Goal: Transaction & Acquisition: Purchase product/service

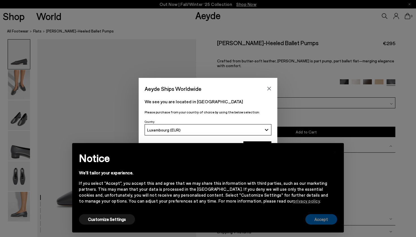
click at [315, 221] on button "Accept" at bounding box center [321, 220] width 32 height 10
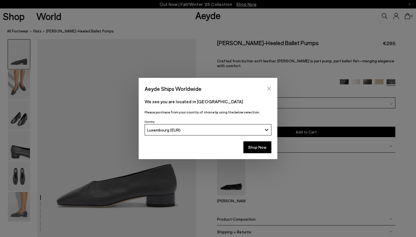
click at [270, 88] on icon "Close" at bounding box center [269, 89] width 4 height 4
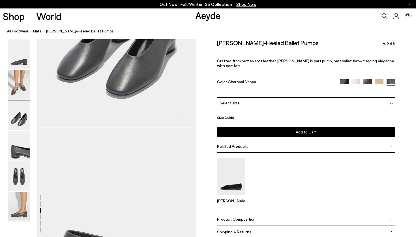
scroll to position [619, 0]
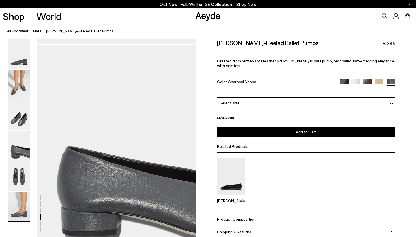
click at [23, 211] on img at bounding box center [19, 207] width 22 height 30
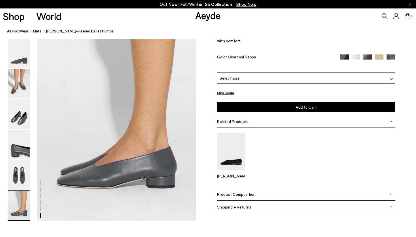
scroll to position [1088, 0]
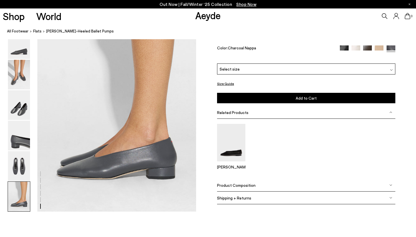
click at [294, 62] on div "Delia Low-Heeled Ballet Pumps €295 Crafted from butter-soft leather, Delia is p…" at bounding box center [306, 34] width 178 height 58
click at [292, 69] on div "Select size" at bounding box center [306, 69] width 178 height 11
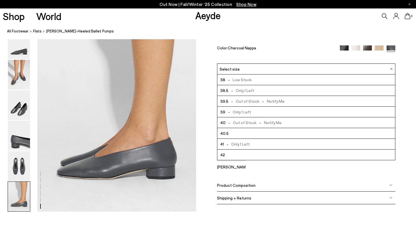
scroll to position [32, 0]
click at [276, 35] on nav "All Footwear flats Delia Low-Heeled Ballet Pumps" at bounding box center [211, 32] width 408 height 16
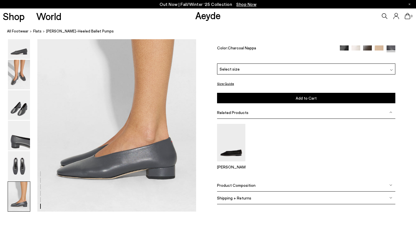
click at [340, 47] on img at bounding box center [344, 50] width 9 height 9
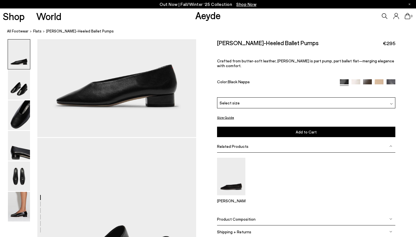
scroll to position [159, 0]
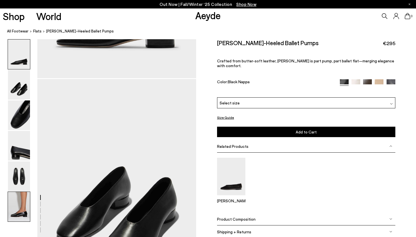
click at [14, 217] on img at bounding box center [19, 207] width 22 height 30
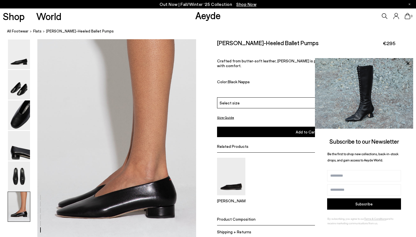
scroll to position [1044, 0]
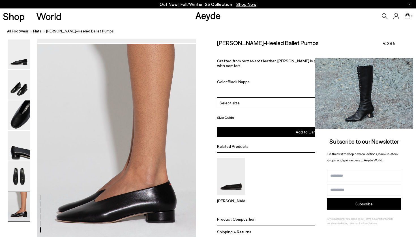
click at [344, 34] on nav "All Footwear flats Delia Low-Heeled Ballet Pumps" at bounding box center [211, 32] width 408 height 16
click at [407, 64] on icon at bounding box center [407, 63] width 7 height 7
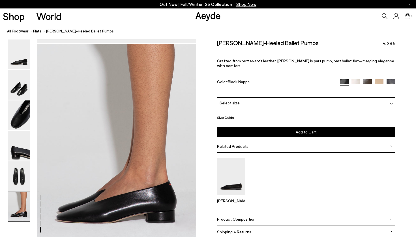
click at [354, 79] on img at bounding box center [355, 83] width 9 height 9
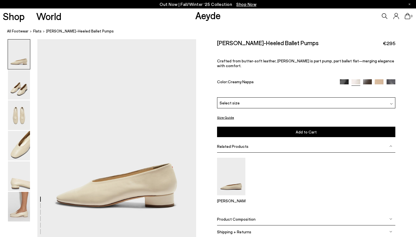
scroll to position [13, 0]
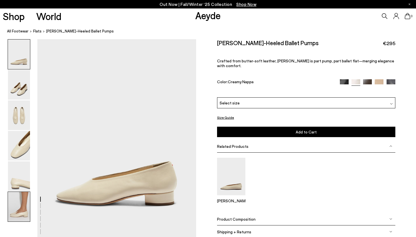
click at [24, 203] on img at bounding box center [19, 207] width 22 height 30
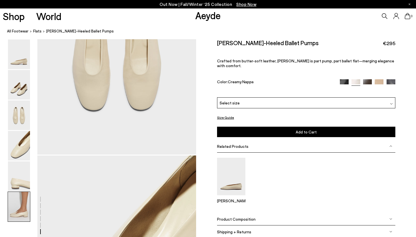
scroll to position [1101, 0]
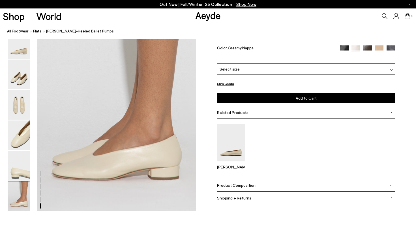
click at [369, 47] on img at bounding box center [367, 50] width 9 height 9
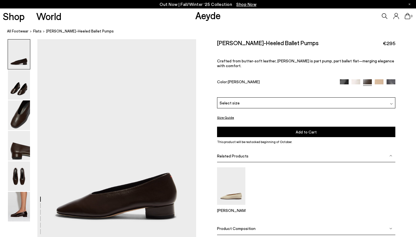
click at [236, 100] on span "Select size" at bounding box center [229, 103] width 20 height 6
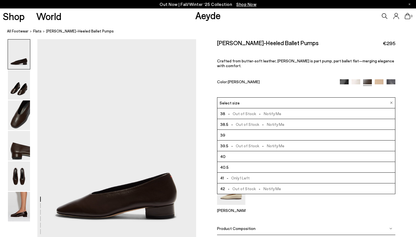
scroll to position [32, 0]
click at [264, 79] on div "Color: Moka Nappa" at bounding box center [275, 82] width 117 height 7
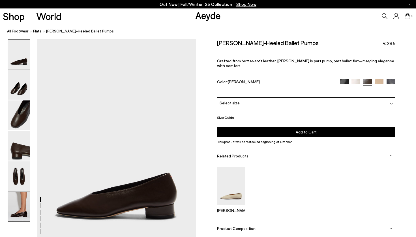
click at [25, 210] on img at bounding box center [19, 207] width 22 height 30
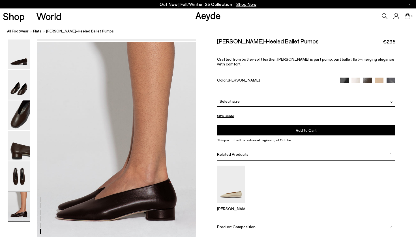
scroll to position [1046, 0]
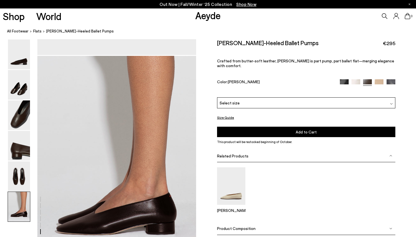
click at [379, 79] on img at bounding box center [378, 83] width 9 height 9
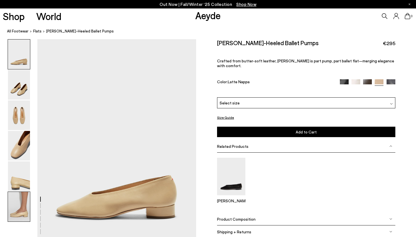
click at [16, 205] on img at bounding box center [19, 207] width 22 height 30
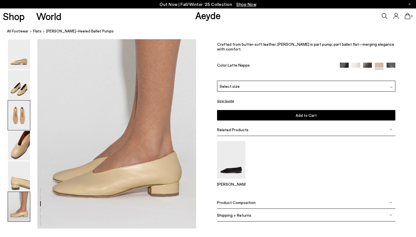
scroll to position [1101, 0]
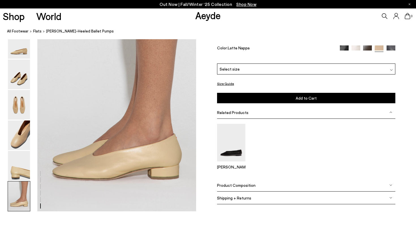
click at [293, 67] on div "Select size" at bounding box center [306, 69] width 178 height 11
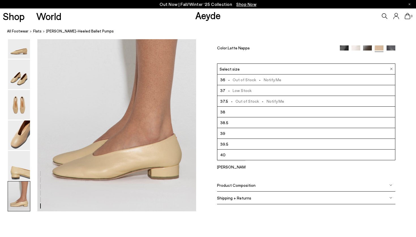
click at [293, 67] on div "Select size" at bounding box center [306, 69] width 178 height 11
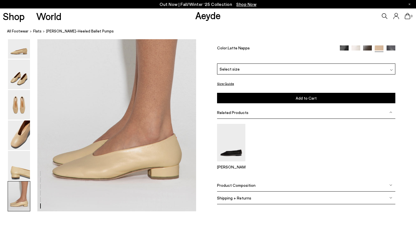
click at [390, 46] on img at bounding box center [390, 50] width 9 height 9
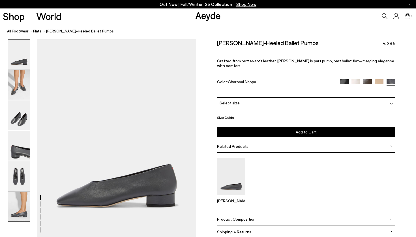
click at [23, 207] on img at bounding box center [19, 207] width 22 height 30
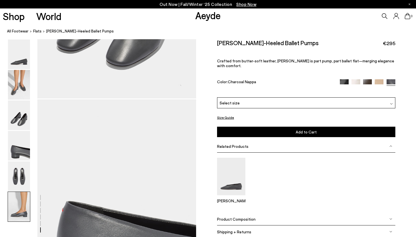
scroll to position [1088, 0]
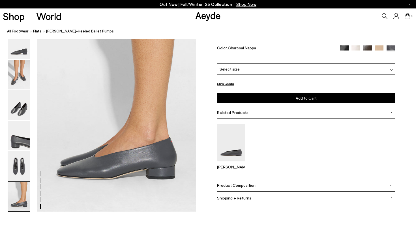
click at [12, 164] on img at bounding box center [19, 167] width 22 height 30
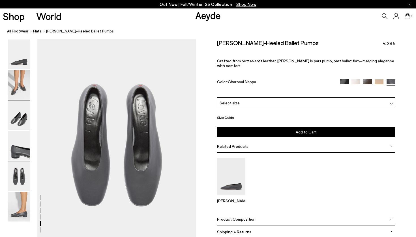
click at [17, 129] on img at bounding box center [19, 116] width 22 height 30
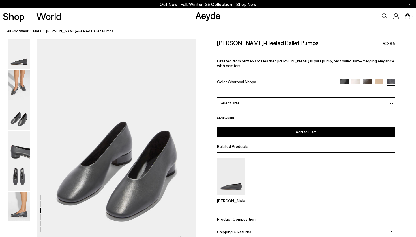
click at [23, 73] on img at bounding box center [19, 85] width 22 height 30
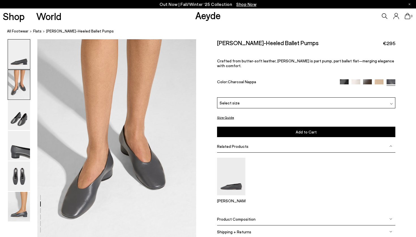
click at [23, 59] on img at bounding box center [19, 55] width 22 height 30
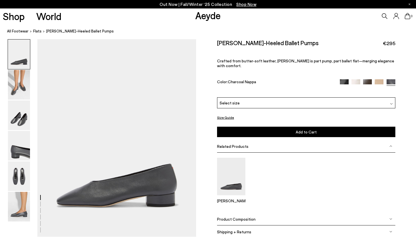
scroll to position [0, 0]
click at [25, 200] on img at bounding box center [19, 207] width 22 height 30
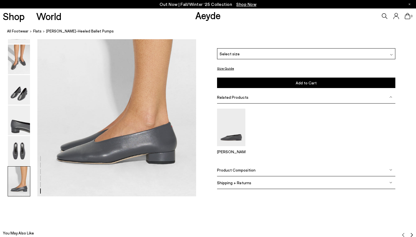
scroll to position [1085, 0]
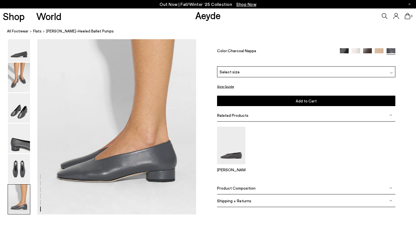
click at [22, 194] on img at bounding box center [19, 200] width 22 height 30
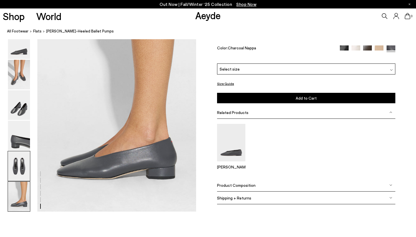
click at [23, 160] on img at bounding box center [19, 167] width 22 height 30
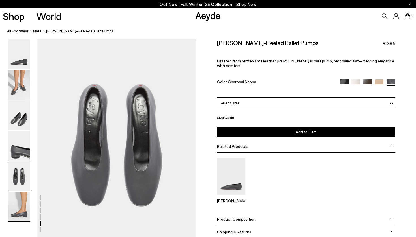
click at [28, 201] on img at bounding box center [19, 207] width 22 height 30
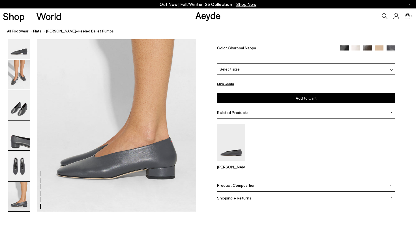
click at [21, 131] on img at bounding box center [19, 136] width 22 height 30
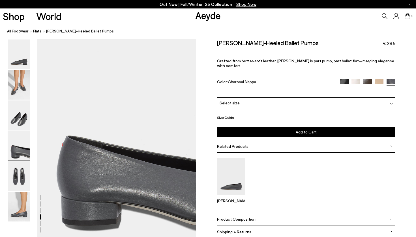
scroll to position [624, 0]
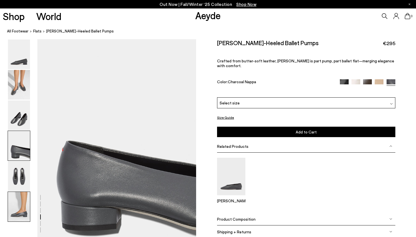
click at [18, 208] on img at bounding box center [19, 207] width 22 height 30
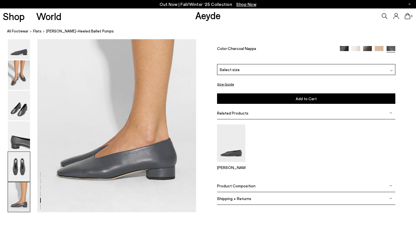
scroll to position [1088, 0]
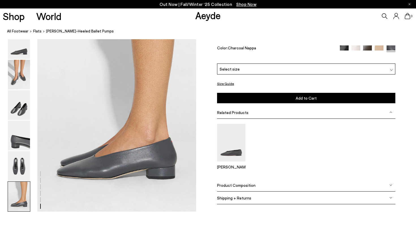
click at [366, 48] on img at bounding box center [367, 50] width 9 height 9
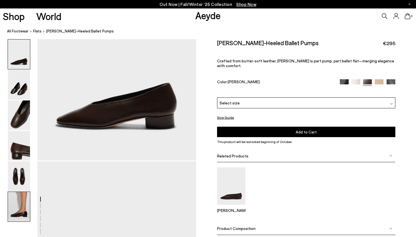
click at [15, 212] on img at bounding box center [19, 207] width 22 height 30
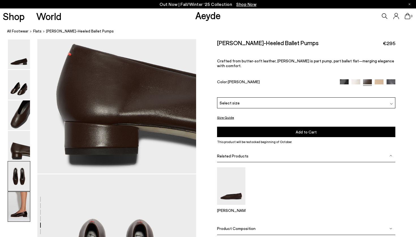
scroll to position [1101, 0]
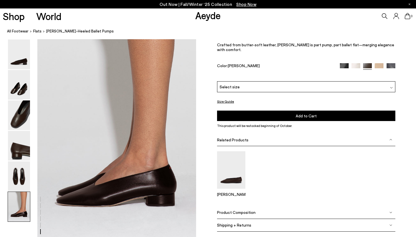
scroll to position [1057, 0]
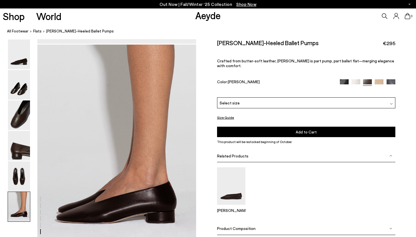
click at [341, 79] on img at bounding box center [344, 83] width 9 height 9
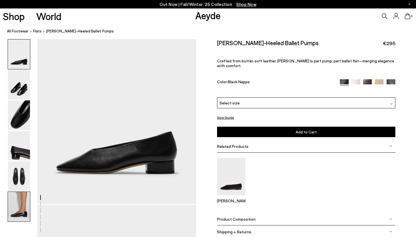
click at [14, 212] on img at bounding box center [19, 207] width 22 height 30
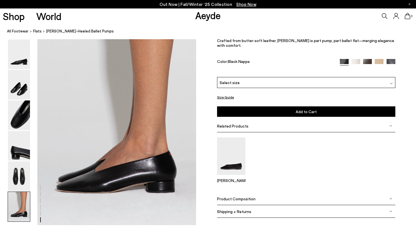
scroll to position [1088, 0]
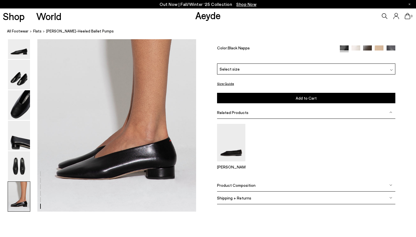
click at [326, 66] on div "Select size" at bounding box center [306, 69] width 178 height 11
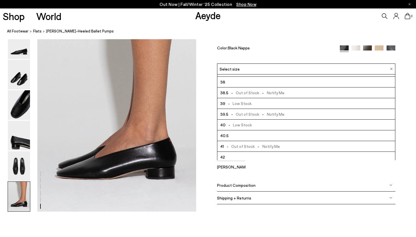
scroll to position [30, 0]
click at [294, 27] on nav "All Footwear flats Delia Low-Heeled Ballet Pumps" at bounding box center [211, 32] width 408 height 16
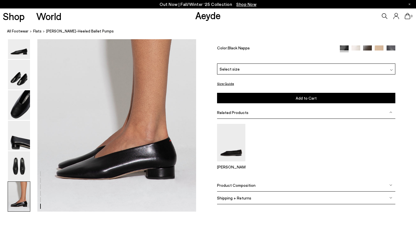
click at [368, 48] on img at bounding box center [367, 50] width 9 height 9
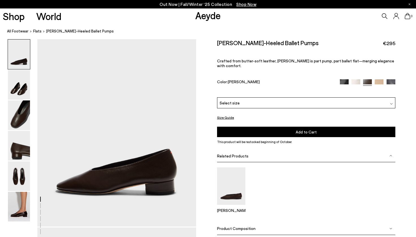
scroll to position [98, 0]
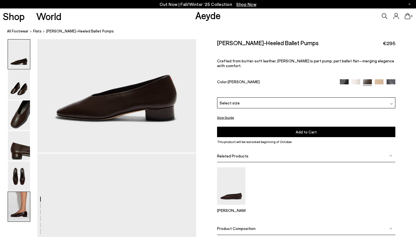
click at [19, 220] on img at bounding box center [19, 207] width 22 height 30
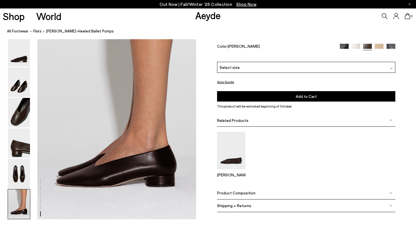
scroll to position [1079, 0]
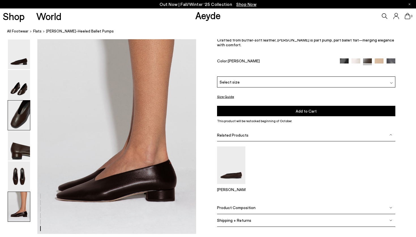
click at [27, 128] on img at bounding box center [19, 116] width 22 height 30
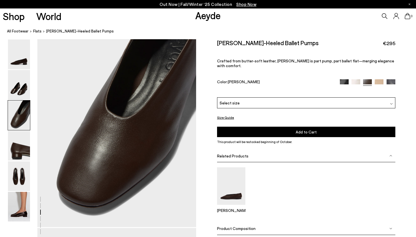
scroll to position [425, 0]
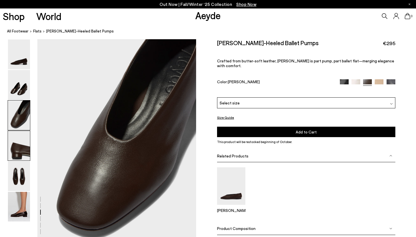
click at [24, 155] on img at bounding box center [19, 146] width 22 height 30
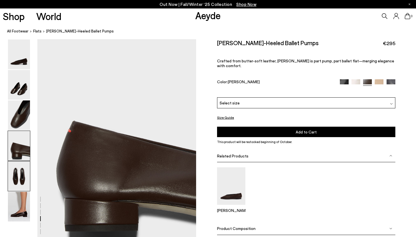
click at [23, 174] on img at bounding box center [19, 177] width 22 height 30
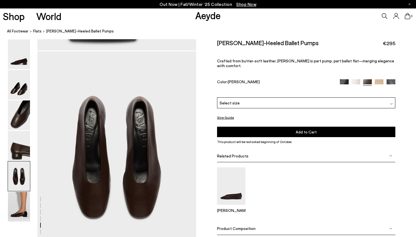
scroll to position [850, 0]
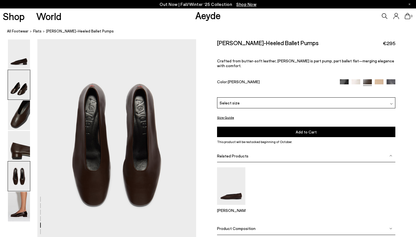
click at [18, 90] on img at bounding box center [19, 85] width 22 height 30
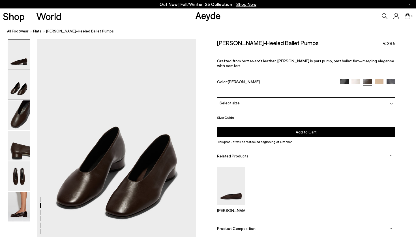
click at [18, 63] on img at bounding box center [19, 55] width 22 height 30
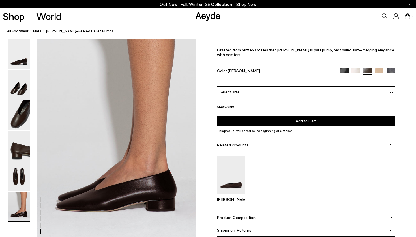
scroll to position [1066, 0]
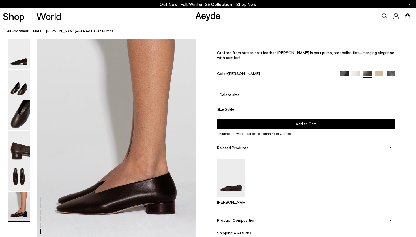
click at [20, 66] on img at bounding box center [19, 55] width 22 height 30
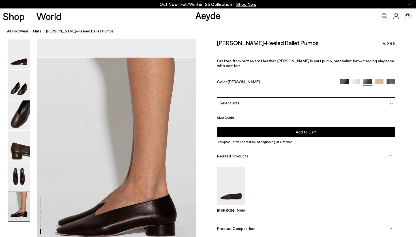
scroll to position [1045, 0]
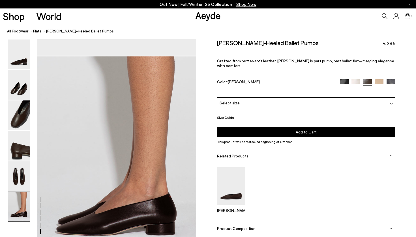
click at [345, 79] on img at bounding box center [344, 83] width 9 height 9
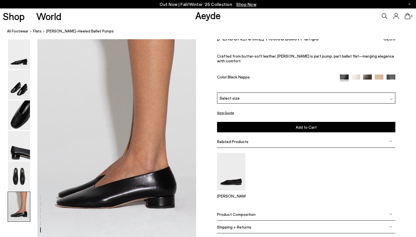
scroll to position [1047, 0]
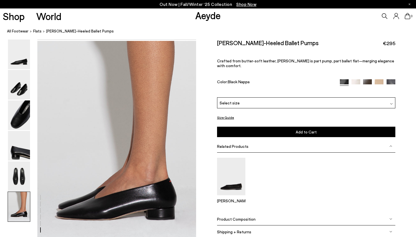
click at [256, 98] on div "Select size" at bounding box center [306, 103] width 178 height 11
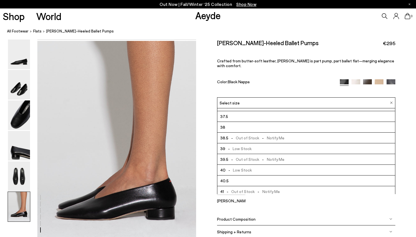
scroll to position [23, 0]
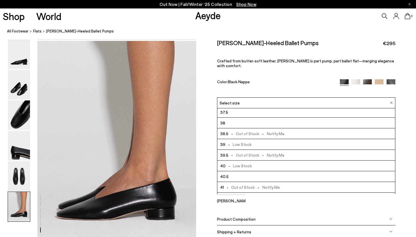
click at [244, 172] on li "40.5" at bounding box center [306, 177] width 178 height 11
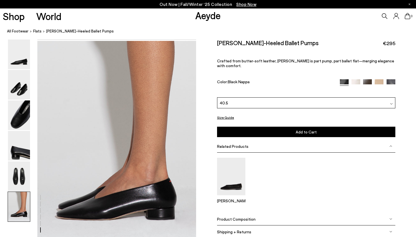
click at [266, 133] on button "Add to Cart Select a Size First" at bounding box center [306, 132] width 178 height 10
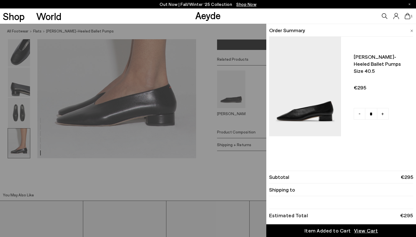
scroll to position [1143, 0]
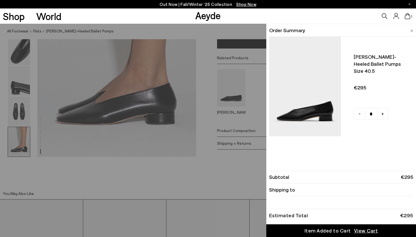
click at [230, 182] on div "Quick Add Color Size View Details Order Summary [PERSON_NAME]-heeled ballet pum…" at bounding box center [208, 131] width 416 height 214
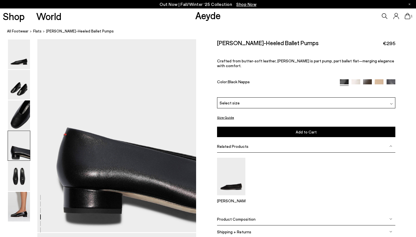
scroll to position [412, 0]
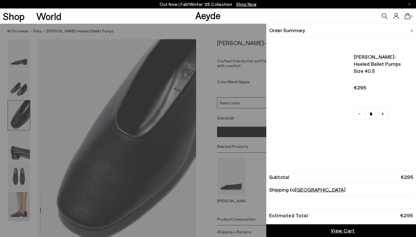
click at [408, 16] on icon at bounding box center [407, 16] width 6 height 6
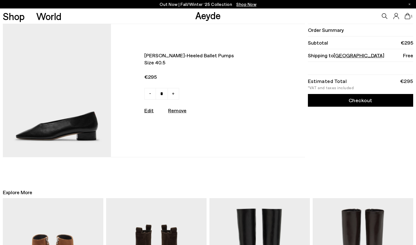
click at [160, 56] on span "Delia low-heeled ballet pumps" at bounding box center [203, 55] width 118 height 7
click at [384, 15] on icon at bounding box center [384, 16] width 6 height 6
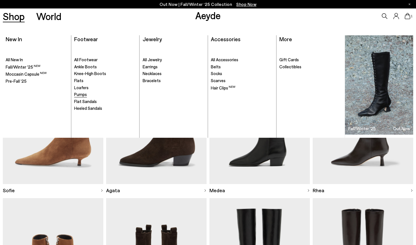
click at [84, 94] on span "Pumps" at bounding box center [80, 94] width 13 height 5
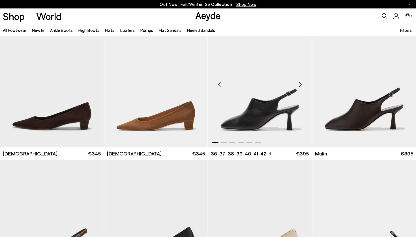
scroll to position [905, 0]
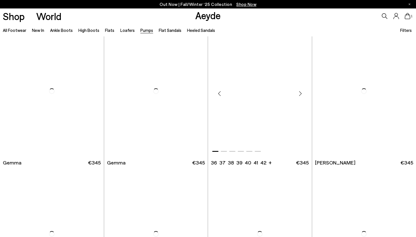
scroll to position [1584, 0]
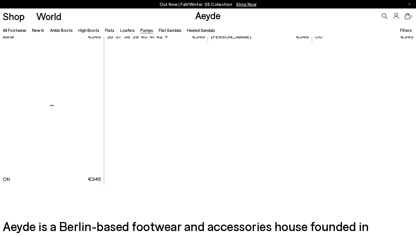
scroll to position [2677, 0]
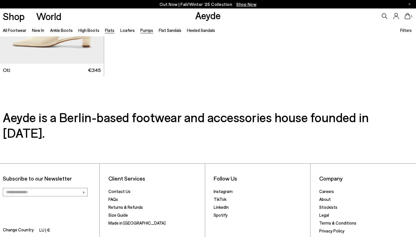
click at [109, 29] on link "Flats" at bounding box center [109, 30] width 9 height 5
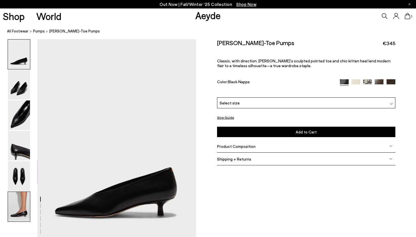
click at [20, 212] on img at bounding box center [19, 207] width 22 height 30
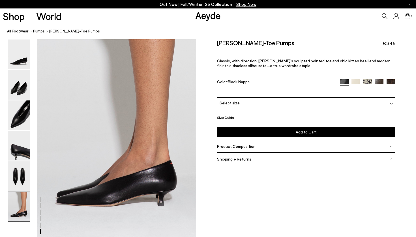
scroll to position [1074, 0]
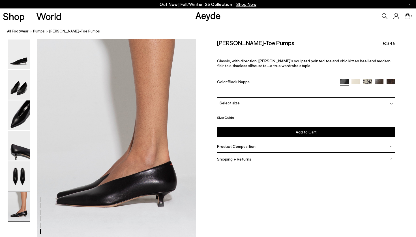
click at [386, 12] on div "1" at bounding box center [346, 15] width 139 height 15
click at [383, 17] on icon at bounding box center [385, 16] width 6 height 6
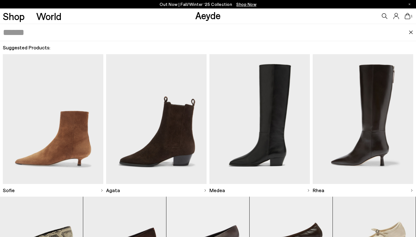
scroll to position [1266, 0]
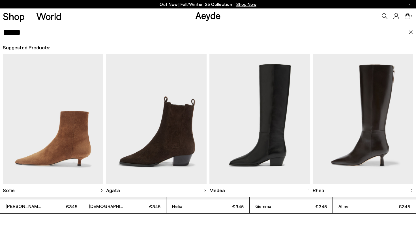
type input "*****"
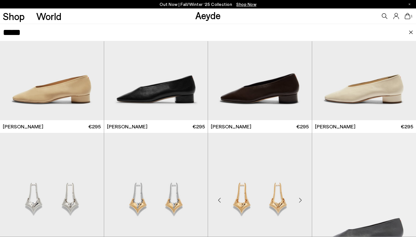
scroll to position [44, 0]
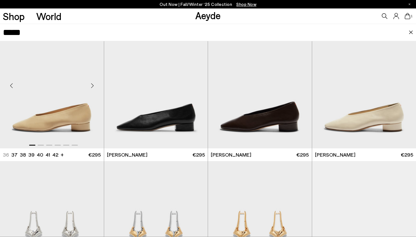
click at [92, 86] on div "Next slide" at bounding box center [92, 85] width 17 height 17
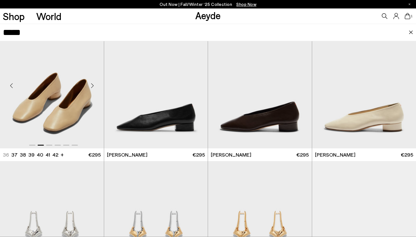
click at [92, 86] on div "Next slide" at bounding box center [92, 85] width 17 height 17
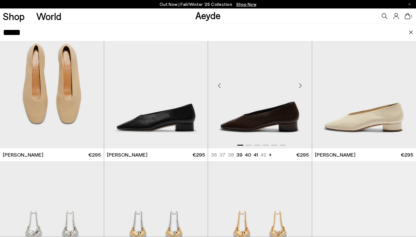
click at [254, 103] on img "1 / 6" at bounding box center [260, 84] width 104 height 130
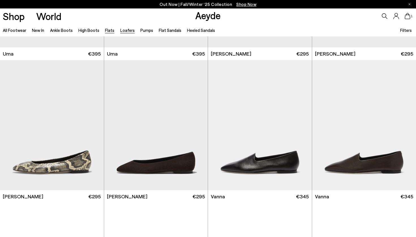
scroll to position [147, 0]
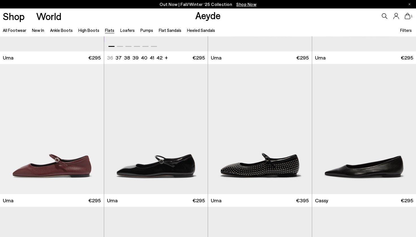
scroll to position [735, 0]
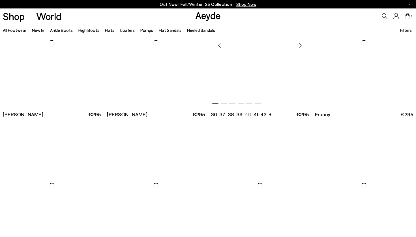
scroll to position [1795, 0]
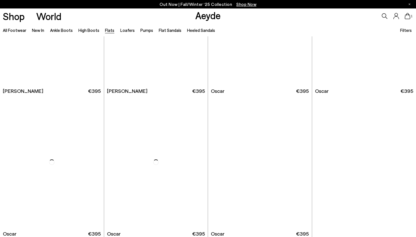
scroll to position [2939, 0]
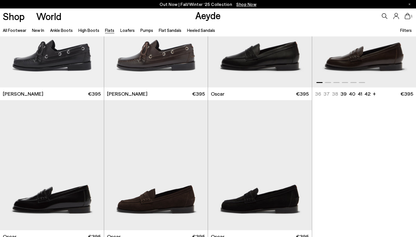
click at [358, 47] on img "1 / 6" at bounding box center [364, 22] width 104 height 130
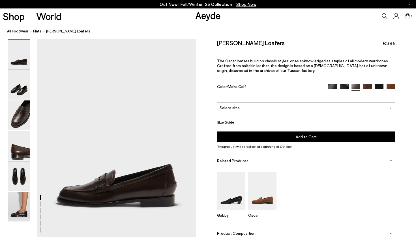
click at [23, 178] on img at bounding box center [19, 177] width 22 height 30
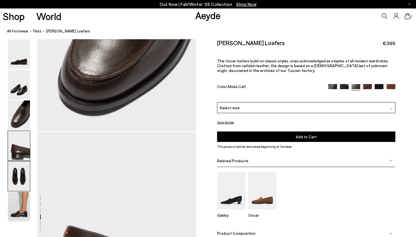
scroll to position [836, 0]
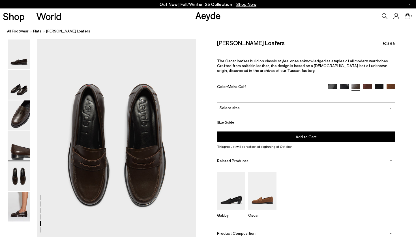
click at [21, 132] on img at bounding box center [19, 146] width 22 height 30
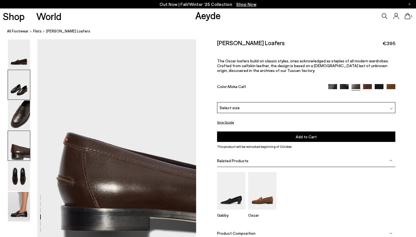
click at [21, 97] on img at bounding box center [19, 85] width 22 height 30
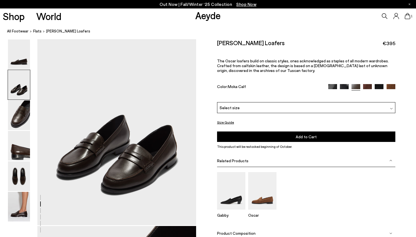
scroll to position [199, 0]
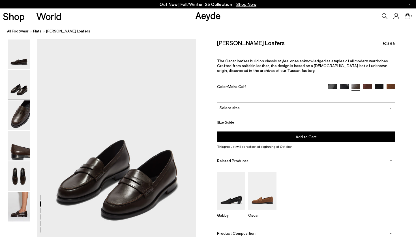
click at [383, 17] on icon at bounding box center [384, 16] width 6 height 6
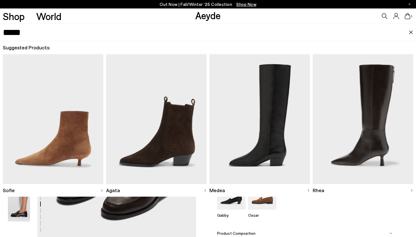
type input "*****"
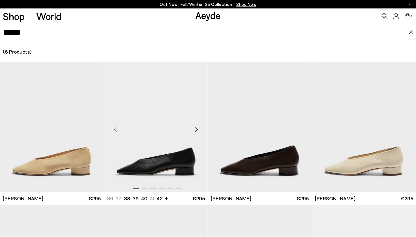
click at [163, 162] on img "1 / 6" at bounding box center [156, 127] width 104 height 130
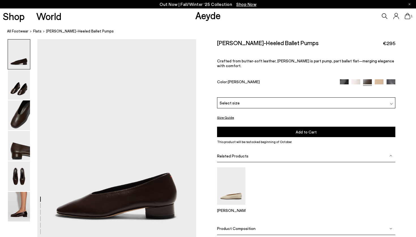
click at [287, 98] on div "Select size" at bounding box center [306, 103] width 178 height 11
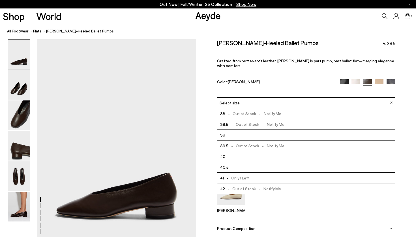
scroll to position [32, 0]
click at [274, 71] on div "Delia Low-Heeled Ballet Pumps €295 Crafted from butter-soft leather, Delia is p…" at bounding box center [306, 68] width 178 height 58
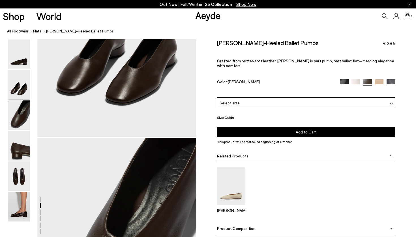
scroll to position [398, 0]
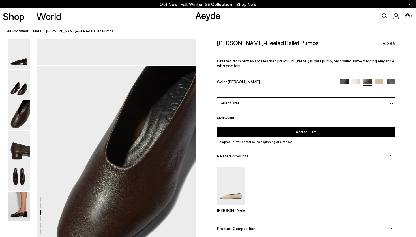
click at [264, 100] on div "Select size" at bounding box center [306, 103] width 178 height 11
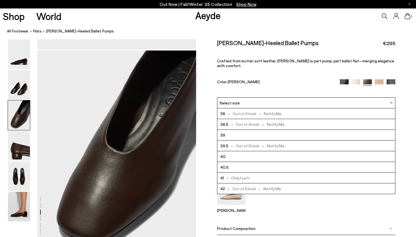
scroll to position [419, 0]
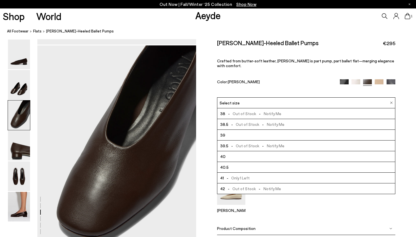
click at [275, 13] on div "Shop World Aeyde 1" at bounding box center [208, 15] width 416 height 15
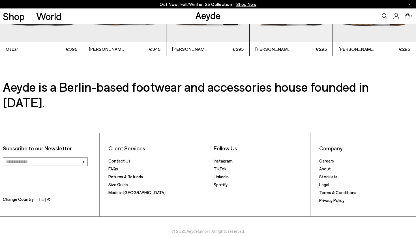
scroll to position [1758, 0]
click at [119, 175] on link "Returns & Refunds" at bounding box center [125, 177] width 34 height 5
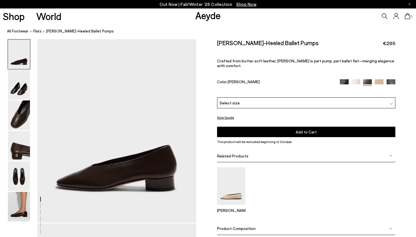
scroll to position [28, 0]
click at [23, 202] on img at bounding box center [19, 207] width 22 height 30
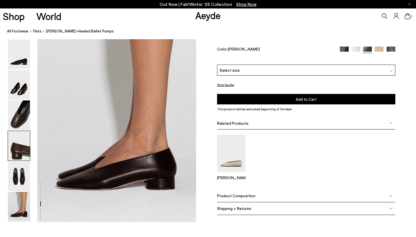
scroll to position [1101, 0]
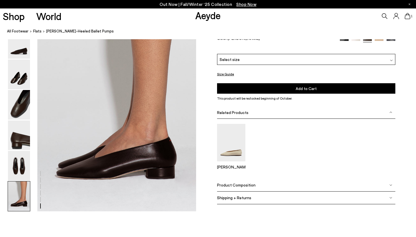
click at [247, 57] on div "Select size" at bounding box center [306, 59] width 178 height 11
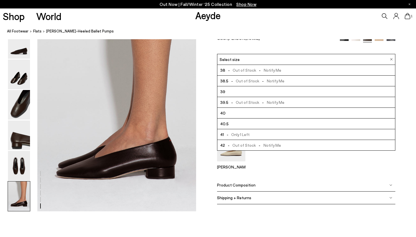
click at [237, 134] on span "- Only 1 Left" at bounding box center [237, 134] width 26 height 7
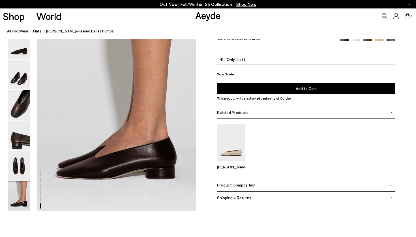
click at [250, 90] on button "Add to Cart Select a Size First" at bounding box center [306, 89] width 178 height 10
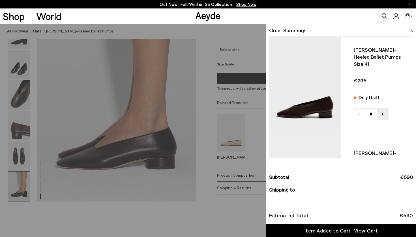
scroll to position [1114, 0]
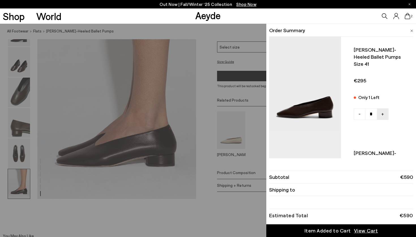
click at [364, 232] on span "View Cart" at bounding box center [366, 231] width 24 height 7
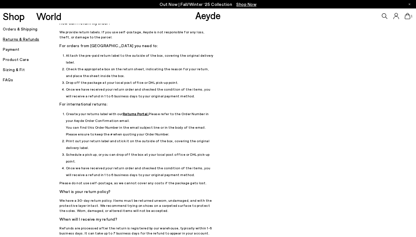
scroll to position [21, 0]
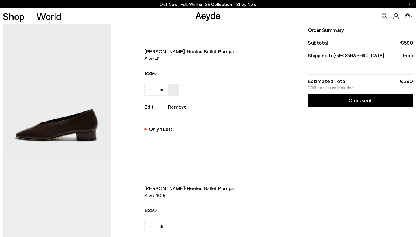
click at [377, 99] on link "Checkout" at bounding box center [360, 100] width 105 height 13
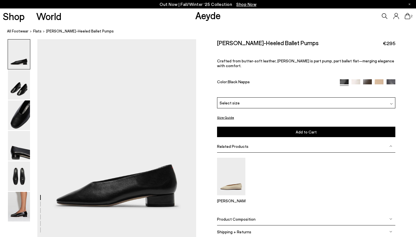
click at [319, 98] on div "Select size" at bounding box center [306, 103] width 178 height 11
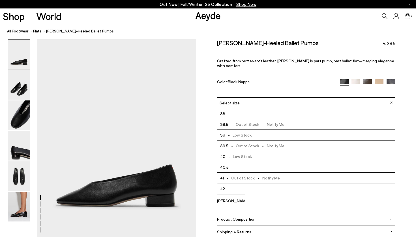
scroll to position [32, 0]
click at [299, 47] on div "Delia Low-Heeled Ballet Pumps €295 Crafted from butter-soft leather, Delia is p…" at bounding box center [306, 68] width 178 height 58
